Goal: Information Seeking & Learning: Learn about a topic

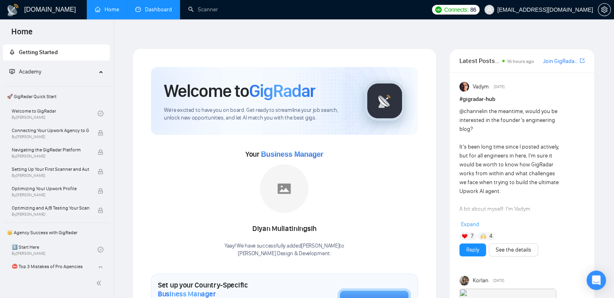
click at [152, 10] on link "Dashboard" at bounding box center [153, 9] width 37 height 7
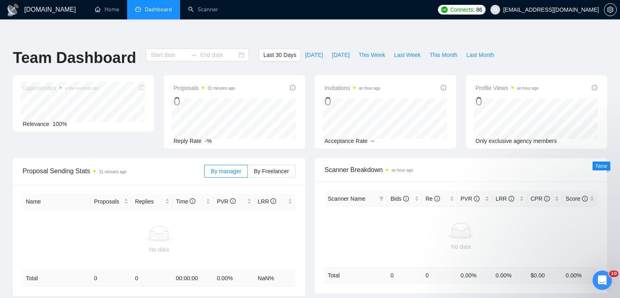
type input "[DATE]"
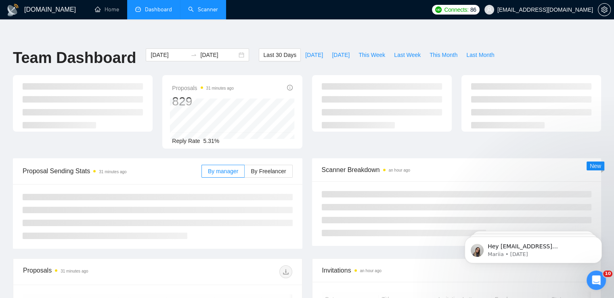
click at [201, 7] on link "Scanner" at bounding box center [203, 9] width 30 height 7
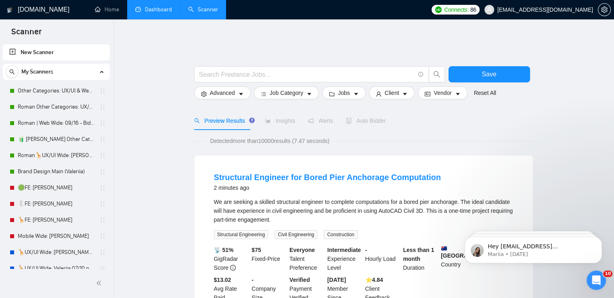
click at [163, 13] on link "Dashboard" at bounding box center [153, 9] width 37 height 7
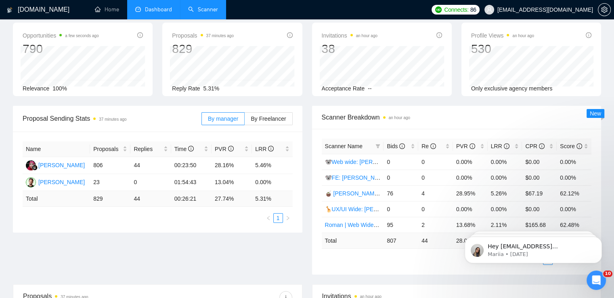
scroll to position [40, 0]
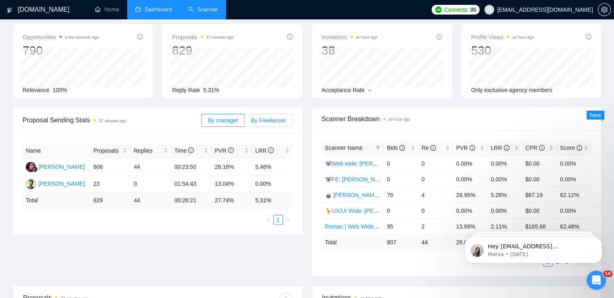
click at [265, 117] on span "By Freelancer" at bounding box center [268, 120] width 35 height 6
click at [245, 122] on input "By Freelancer" at bounding box center [245, 122] width 0 height 0
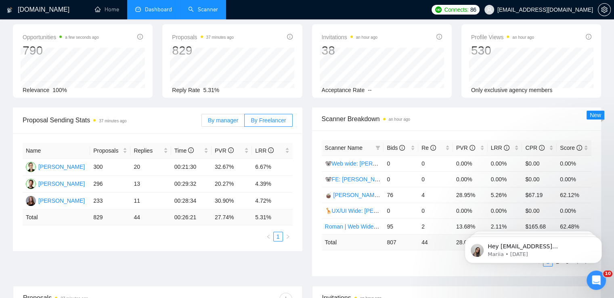
click at [221, 117] on span "By manager" at bounding box center [223, 120] width 30 height 6
click at [202, 122] on input "By manager" at bounding box center [202, 122] width 0 height 0
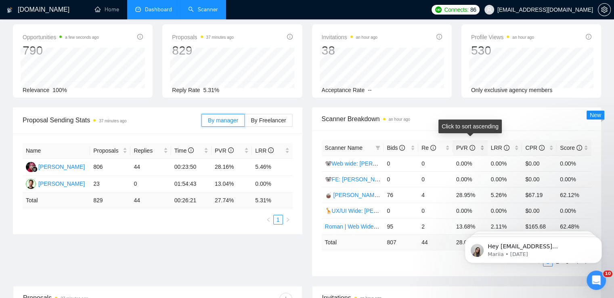
scroll to position [81, 0]
